Goal: Task Accomplishment & Management: Manage account settings

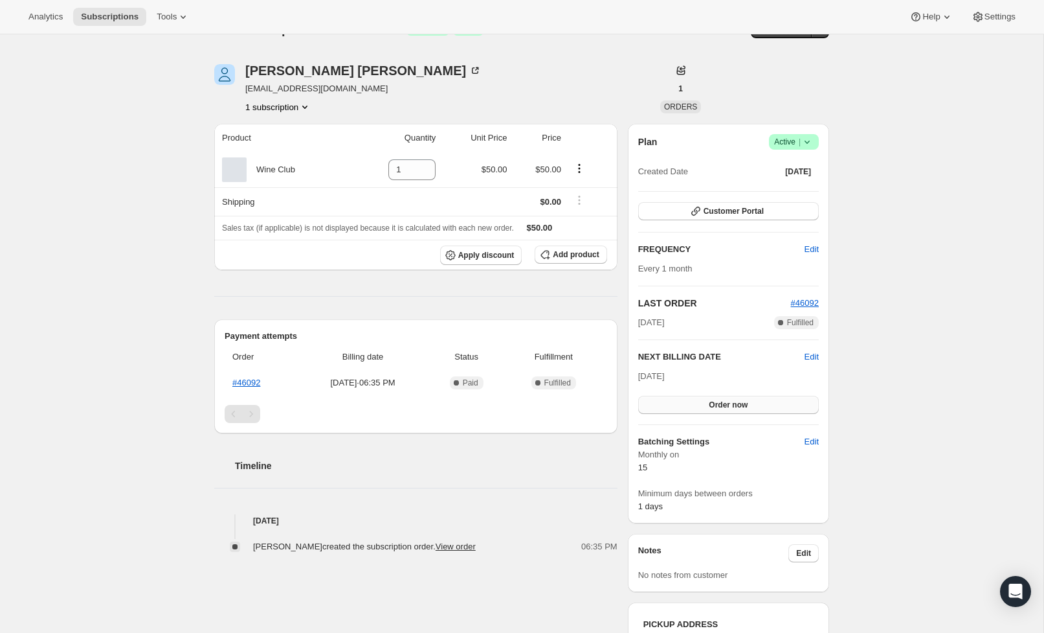
scroll to position [47, 0]
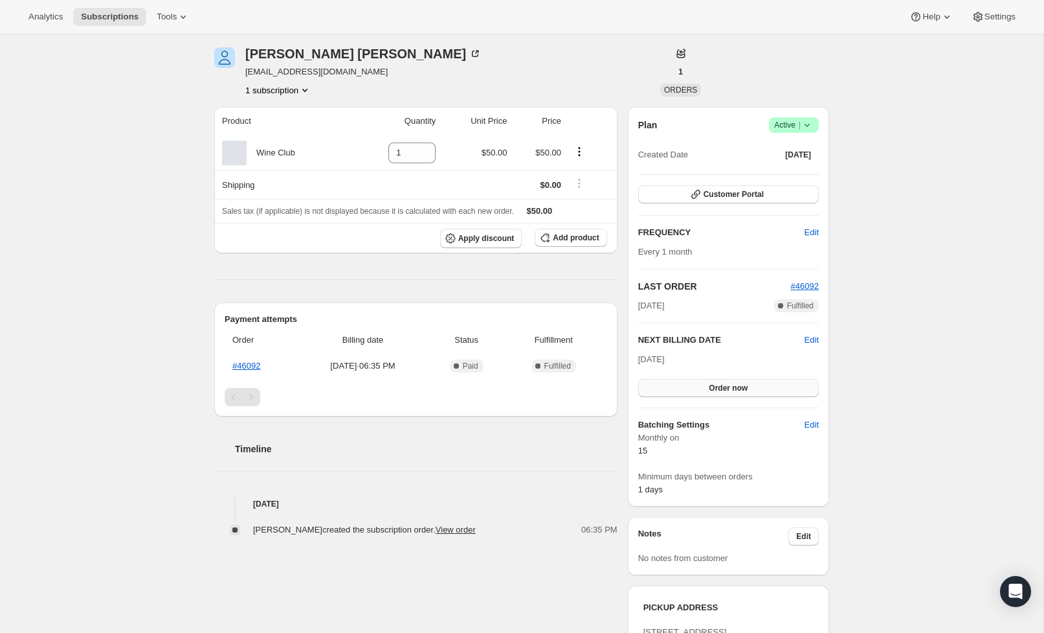
click at [721, 385] on span "Order now" at bounding box center [728, 388] width 39 height 10
click at [728, 387] on span "Click to confirm" at bounding box center [728, 388] width 59 height 10
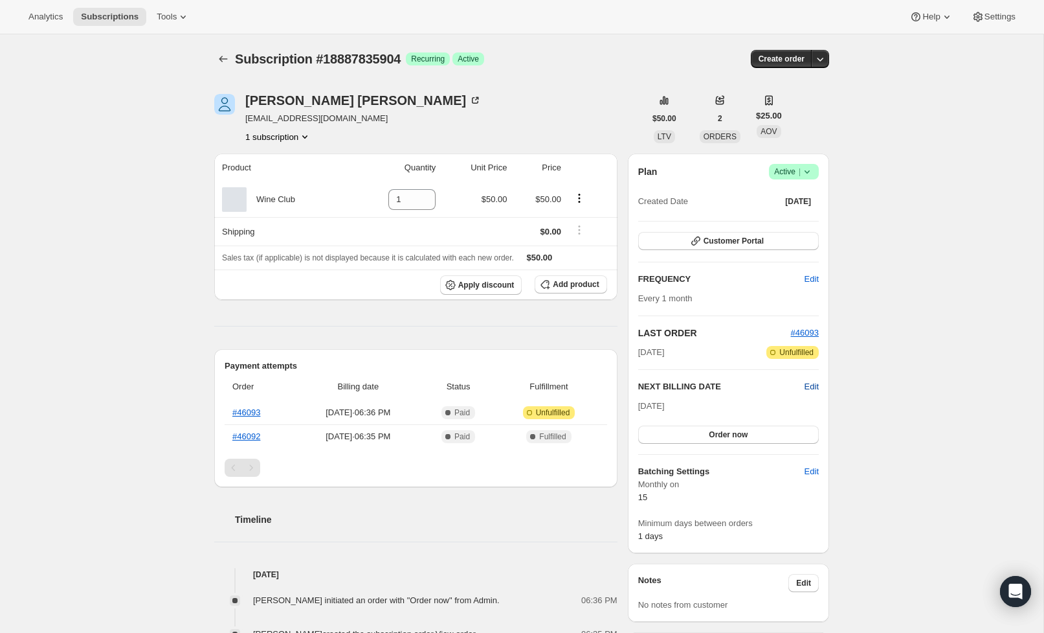
click at [811, 384] on span "Edit" at bounding box center [812, 386] width 14 height 13
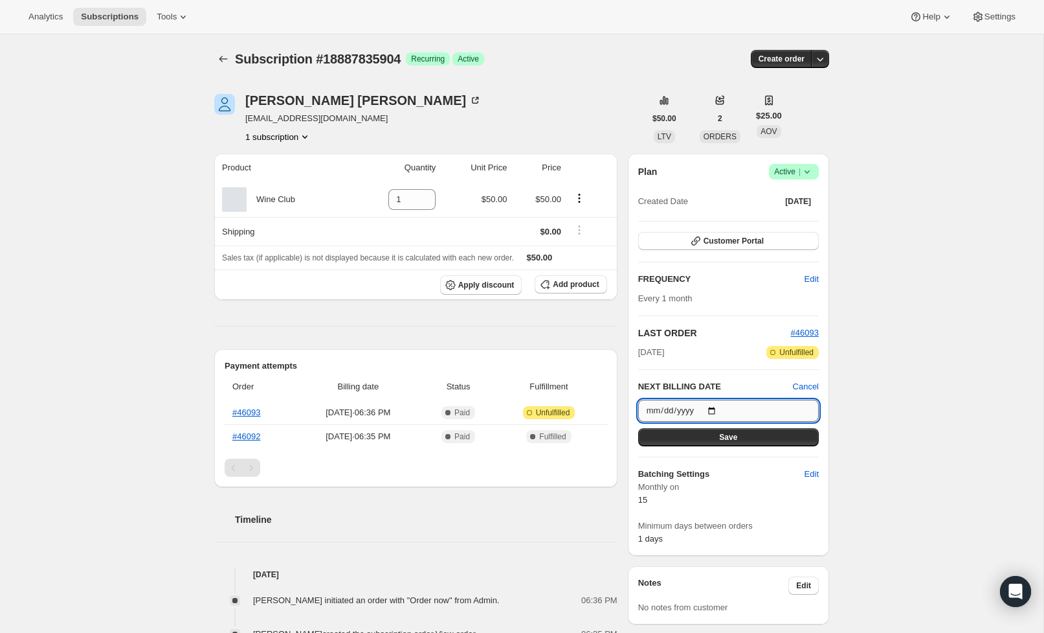
click at [658, 412] on input "[DATE]" at bounding box center [728, 410] width 181 height 22
type input "[DATE]"
click at [760, 473] on h6 "Batching Settings" at bounding box center [721, 473] width 166 height 13
click at [761, 438] on button "Save" at bounding box center [728, 437] width 181 height 18
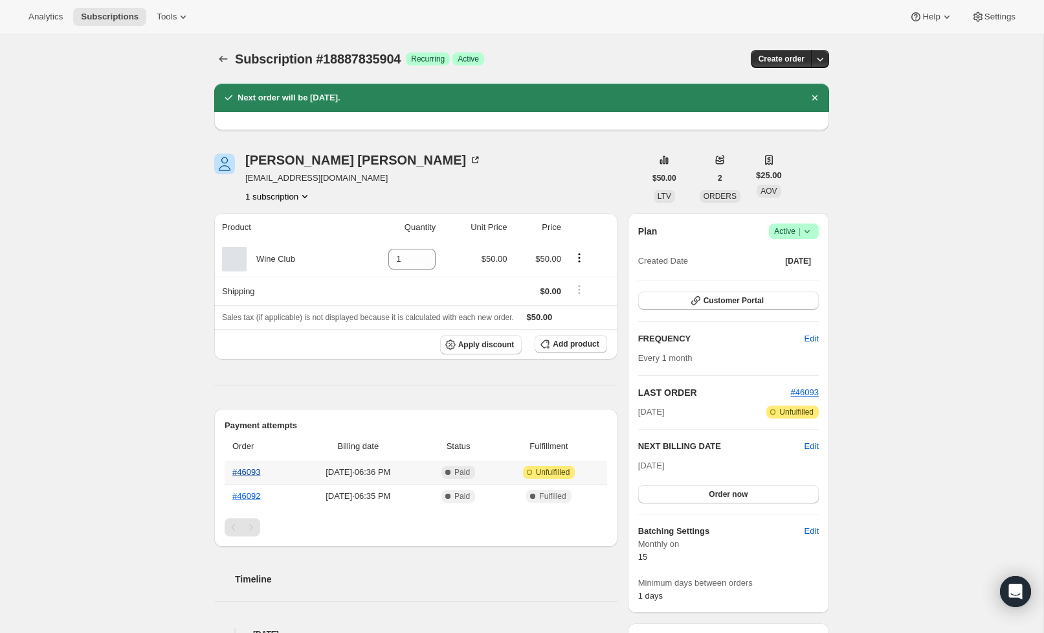
click at [257, 473] on link "#46093" at bounding box center [246, 472] width 28 height 10
